Goal: Task Accomplishment & Management: Manage account settings

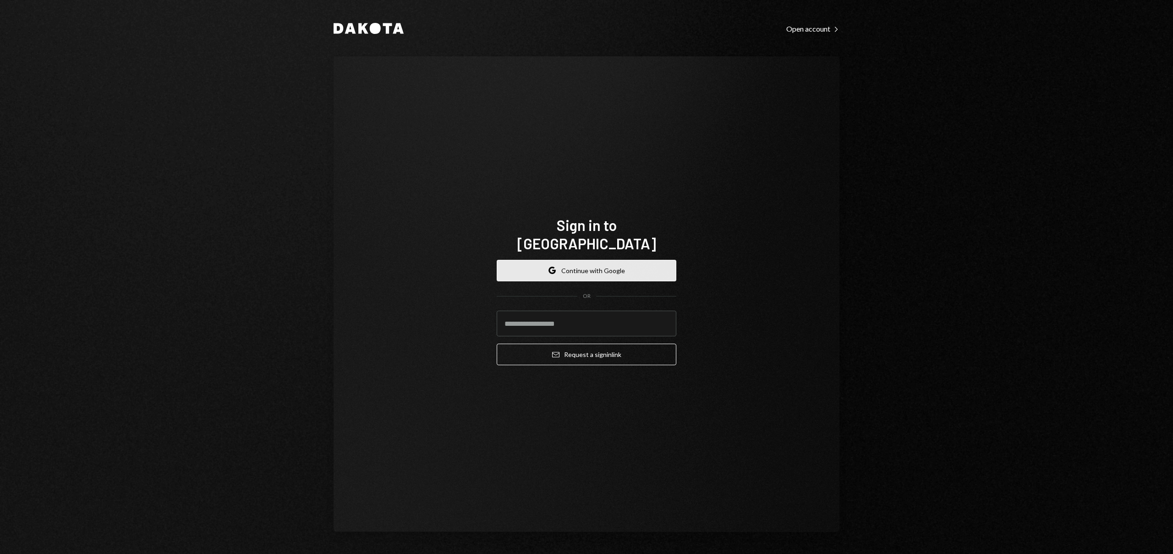
click at [575, 265] on button "Google Continue with Google" at bounding box center [587, 271] width 180 height 22
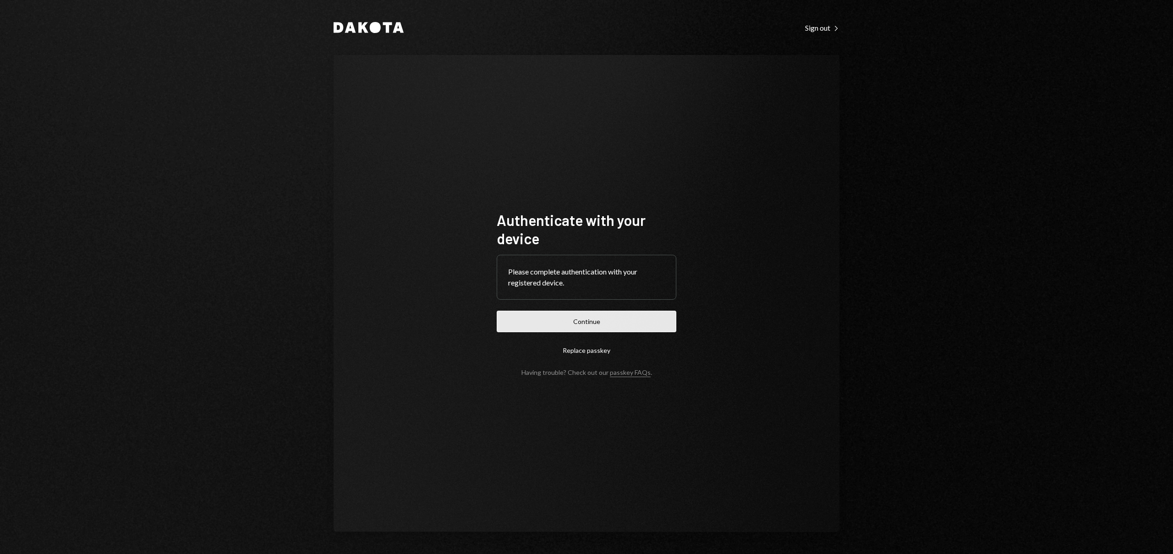
click at [587, 316] on button "Continue" at bounding box center [587, 322] width 180 height 22
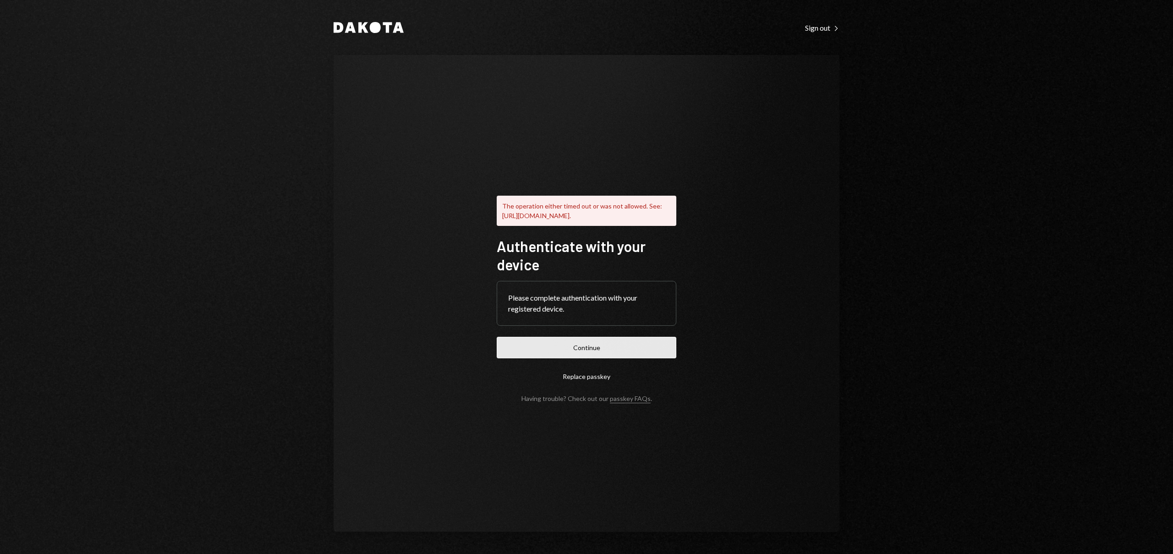
click at [602, 351] on button "Continue" at bounding box center [587, 348] width 180 height 22
